Goal: Find contact information: Find contact information

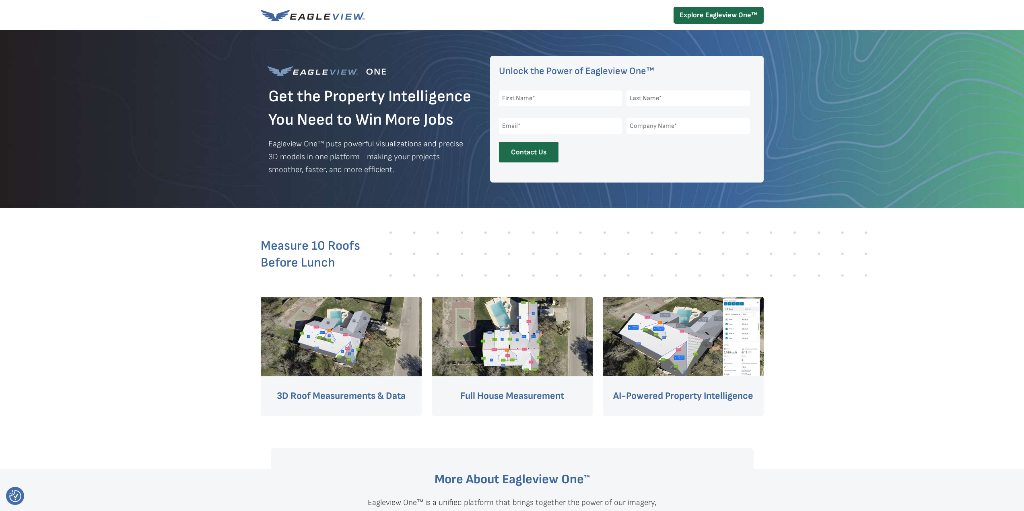
click at [199, 134] on div at bounding box center [512, 119] width 1024 height 178
click at [262, 102] on div at bounding box center [512, 119] width 503 height 178
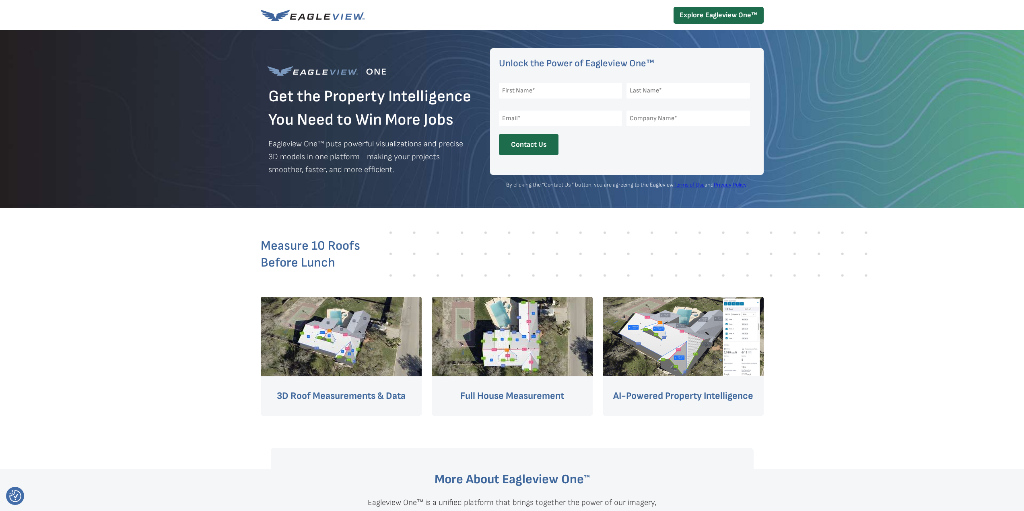
click at [402, 215] on div at bounding box center [512, 338] width 503 height 261
drag, startPoint x: 542, startPoint y: 184, endPoint x: 569, endPoint y: 185, distance: 26.6
click at [569, 185] on span "By clicking the “Contact Us ” button, you are agreeing to the Eagleview Terms o…" at bounding box center [626, 184] width 241 height 7
click at [570, 185] on span "By clicking the “Contact Us ” button, you are agreeing to the Eagleview Terms o…" at bounding box center [626, 184] width 241 height 7
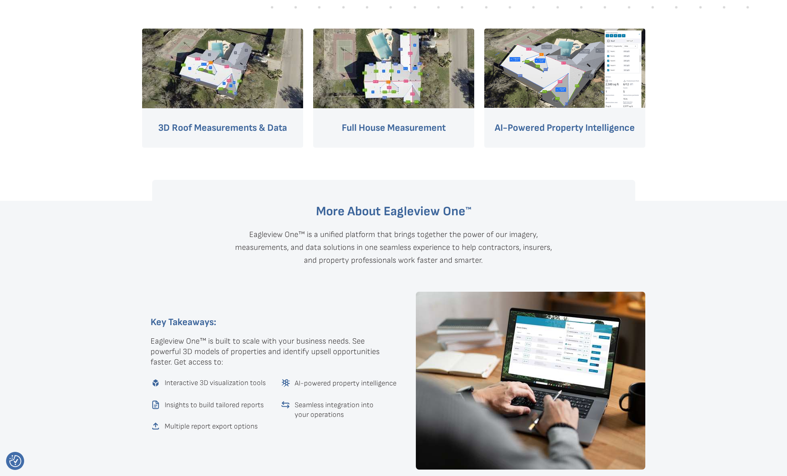
scroll to position [402, 0]
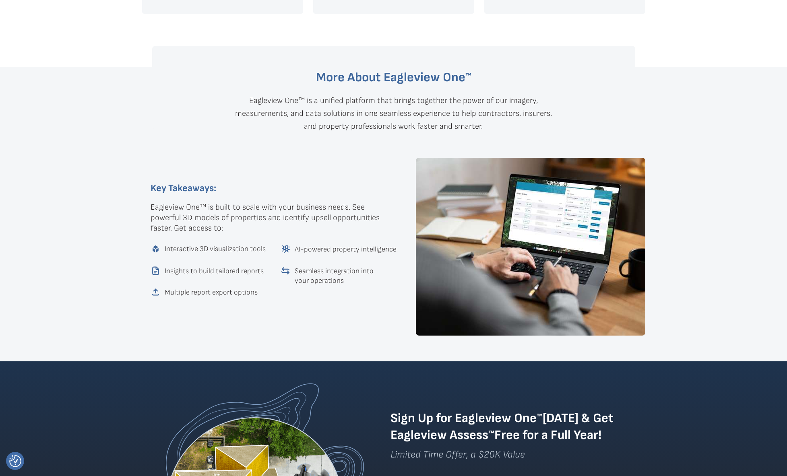
click at [607, 245] on img at bounding box center [530, 247] width 229 height 178
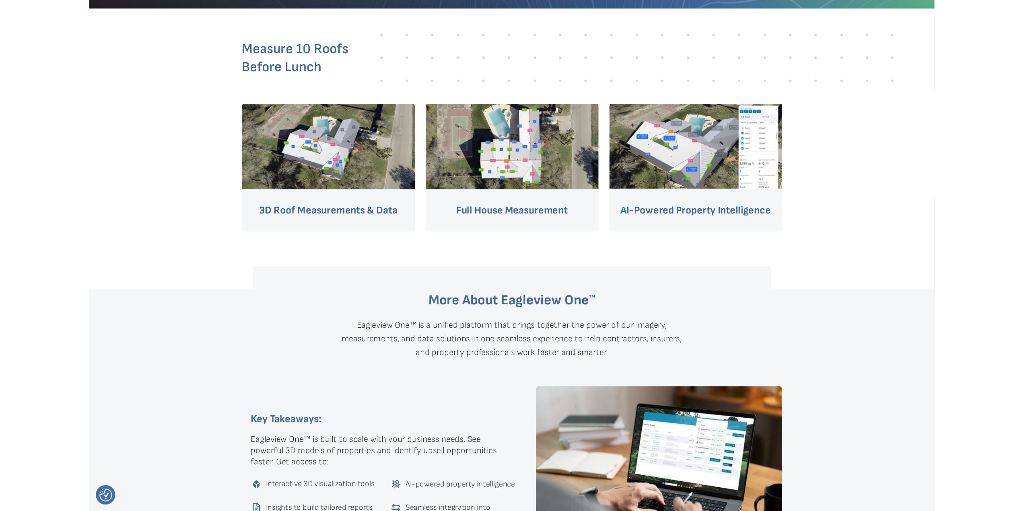
scroll to position [0, 0]
